Goal: Information Seeking & Learning: Learn about a topic

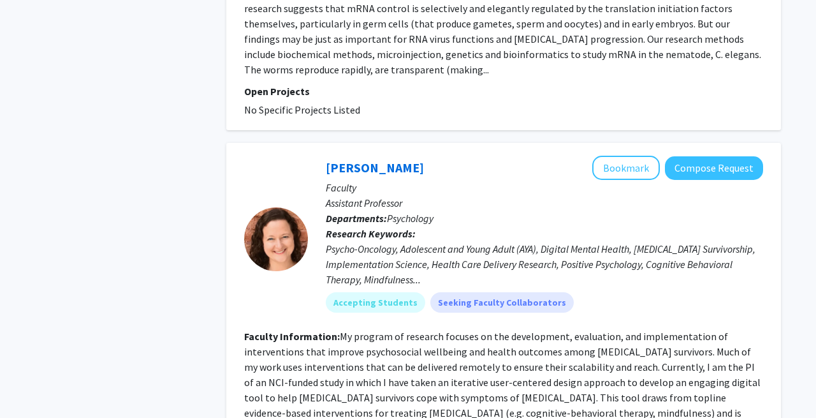
scroll to position [5514, 0]
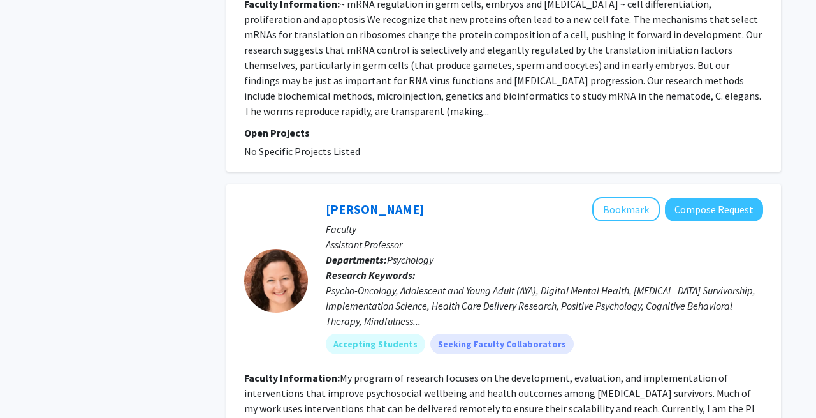
scroll to position [5514, 0]
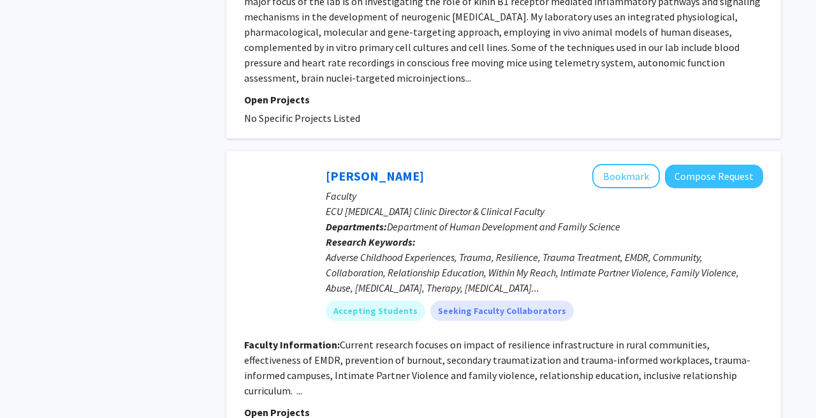
scroll to position [3090, 0]
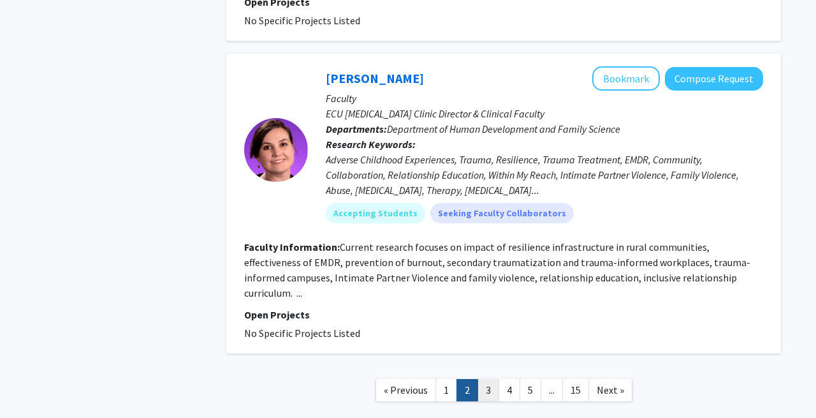
click at [492, 379] on link "3" at bounding box center [488, 390] width 22 height 22
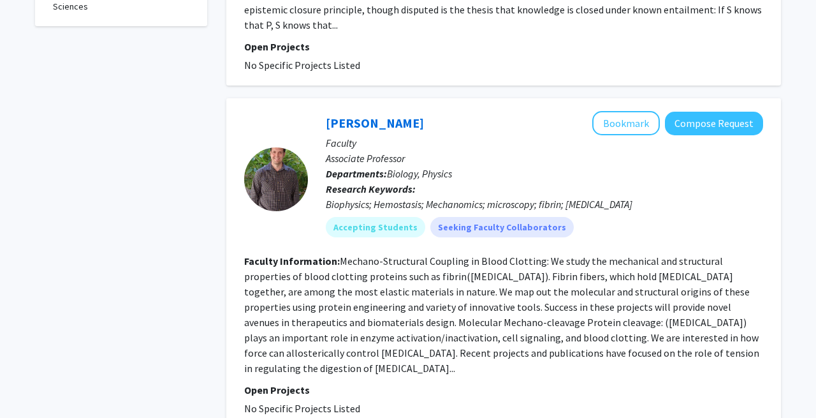
scroll to position [702, 0]
click at [364, 114] on link "[PERSON_NAME]" at bounding box center [375, 122] width 98 height 16
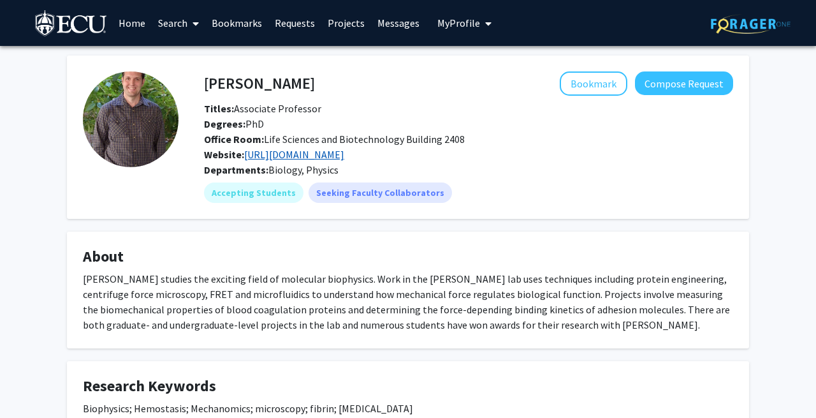
click at [328, 152] on link "[URL][DOMAIN_NAME]" at bounding box center [294, 154] width 100 height 13
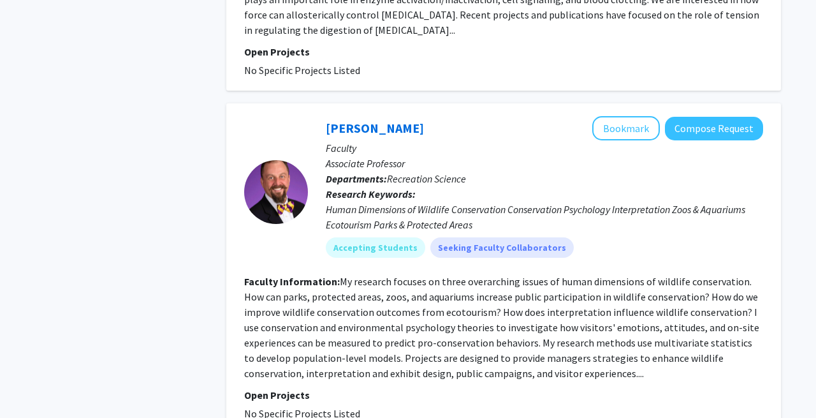
scroll to position [1040, 0]
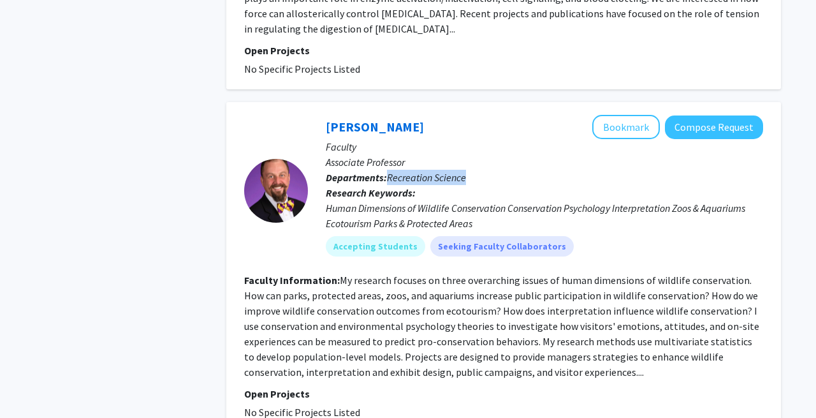
drag, startPoint x: 389, startPoint y: 133, endPoint x: 470, endPoint y: 132, distance: 81.0
click at [470, 170] on p "Departments: Recreation Science" at bounding box center [544, 177] width 437 height 15
copy span "Recreation Science"
click at [470, 170] on p "Departments: Recreation Science" at bounding box center [544, 177] width 437 height 15
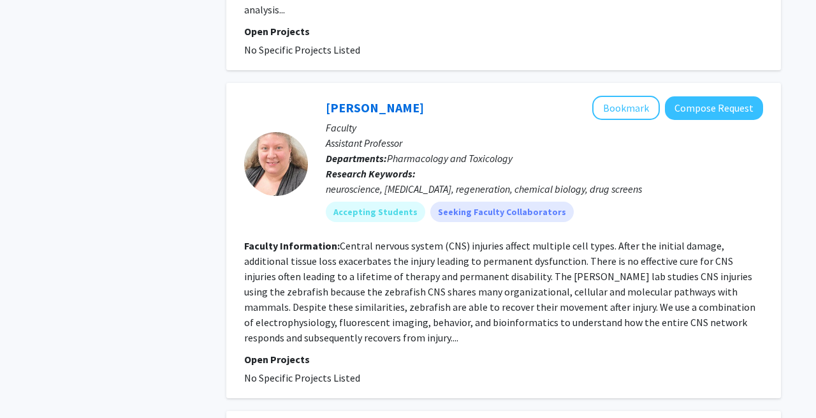
scroll to position [1741, 0]
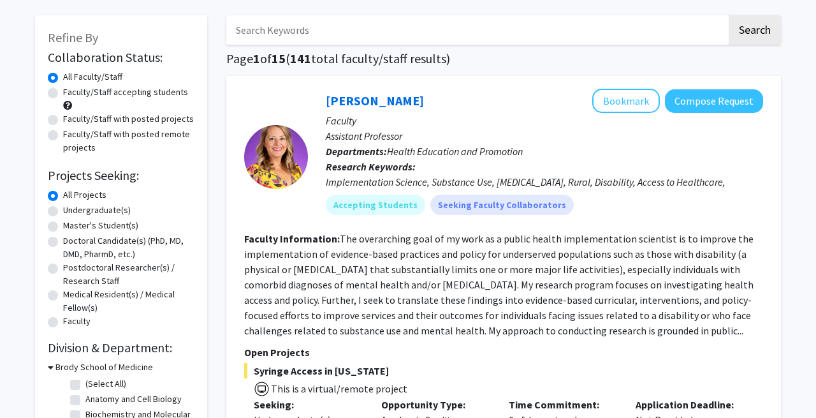
scroll to position [59, 0]
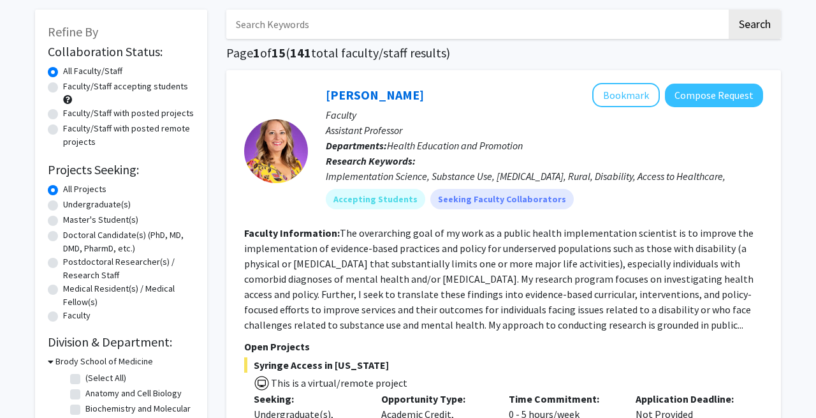
click at [164, 87] on label "Faculty/Staff accepting students" at bounding box center [125, 86] width 125 height 13
click at [71, 87] on input "Faculty/Staff accepting students" at bounding box center [67, 84] width 8 height 8
radio input "true"
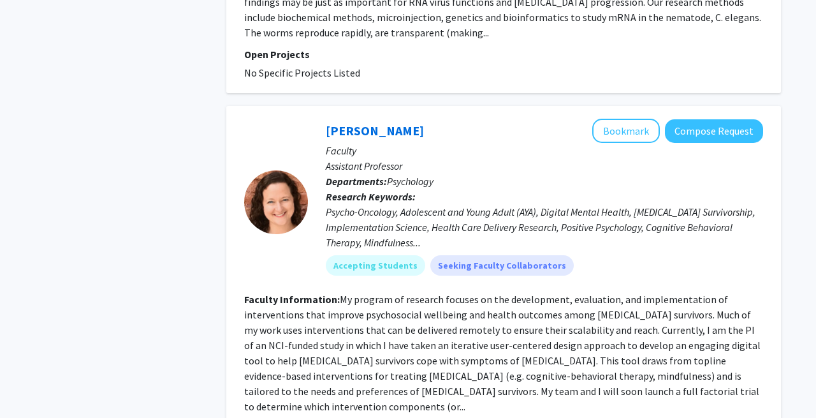
scroll to position [5514, 0]
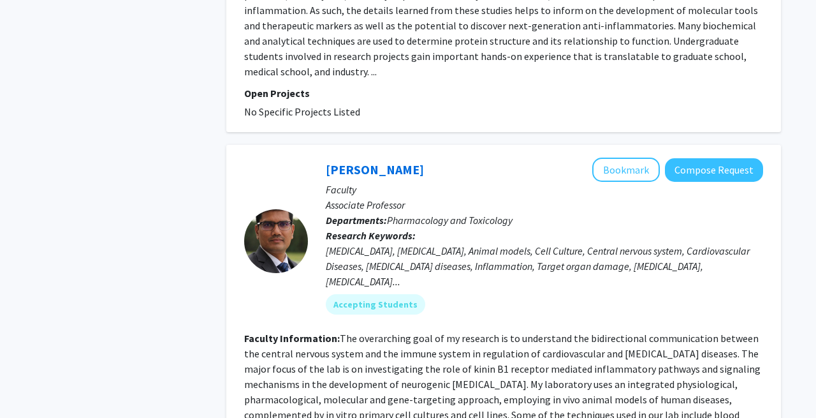
scroll to position [2626, 0]
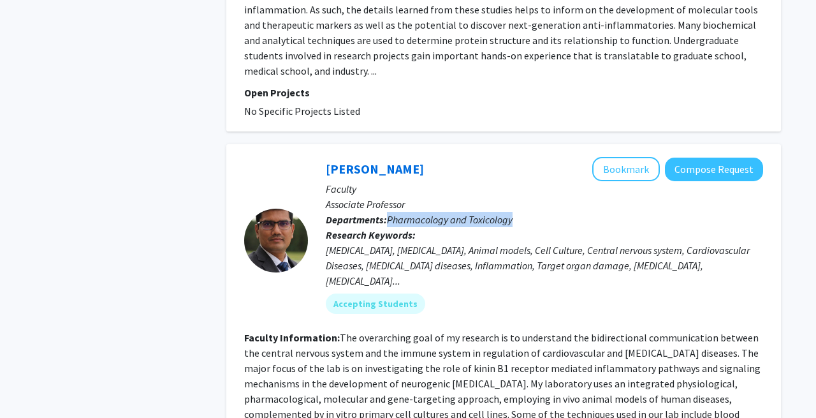
drag, startPoint x: 389, startPoint y: 157, endPoint x: 548, endPoint y: 162, distance: 158.1
click at [548, 212] on p "Departments: Pharmacology and Toxicology" at bounding box center [544, 219] width 437 height 15
copy span "Pharmacology and Toxicology"
